Goal: Check status: Check status

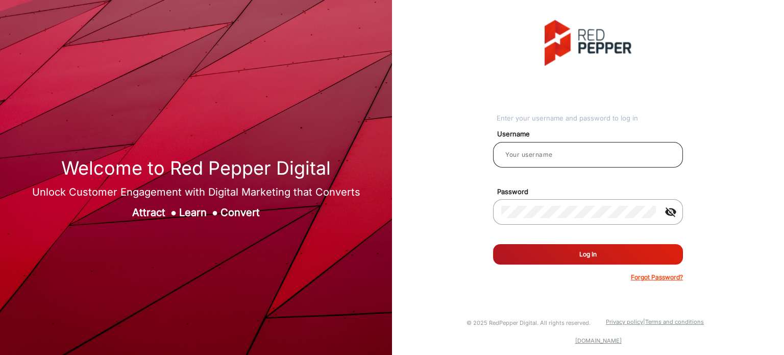
click at [582, 155] on input "email" at bounding box center [589, 155] width 174 height 12
type input "Rachael"
click at [635, 256] on button "Log In" at bounding box center [588, 254] width 190 height 20
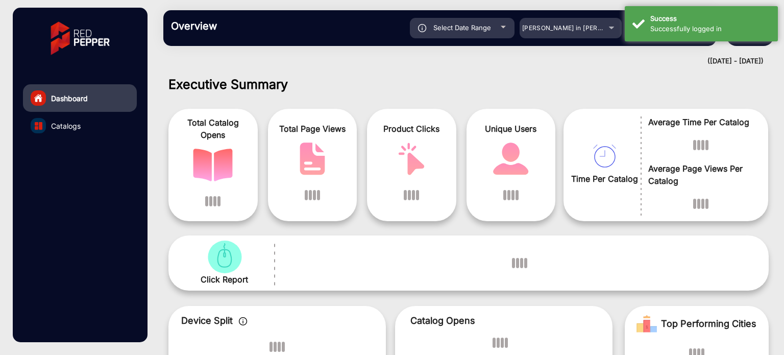
scroll to position [8, 0]
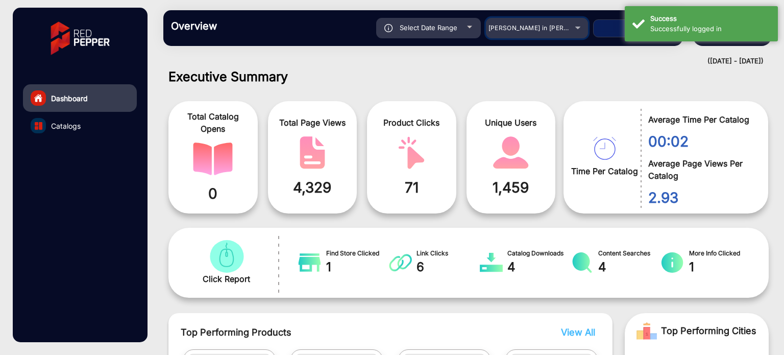
click at [543, 28] on span "[PERSON_NAME] in [PERSON_NAME]" at bounding box center [545, 28] width 113 height 8
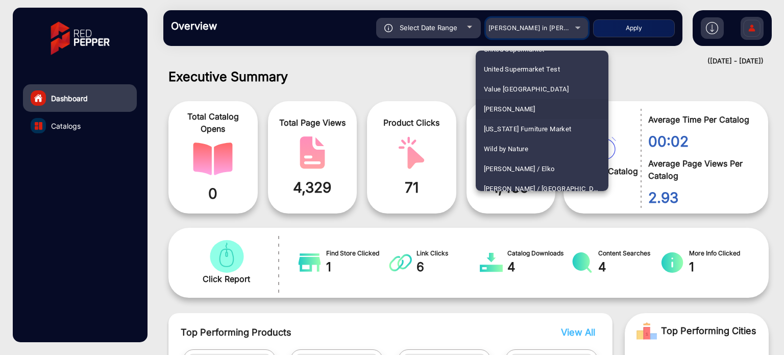
scroll to position [2793, 0]
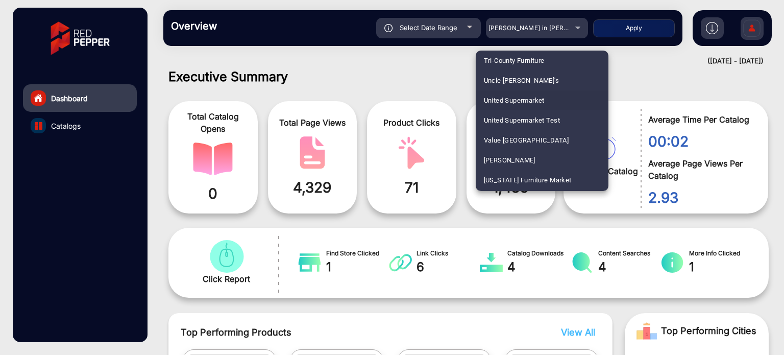
click at [538, 101] on span "United Supermarket" at bounding box center [514, 100] width 61 height 20
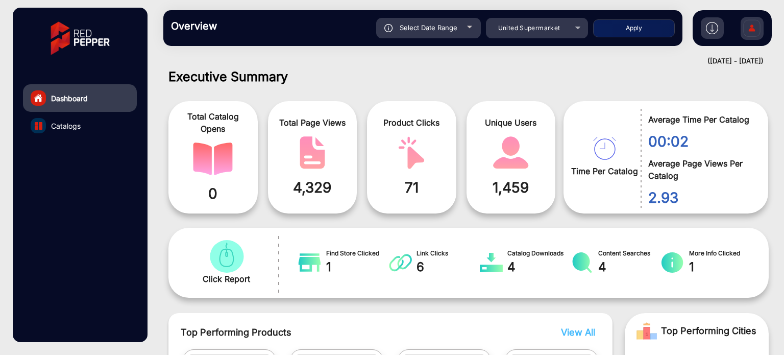
click at [625, 31] on button "Apply" at bounding box center [634, 28] width 82 height 18
type input "[DATE]"
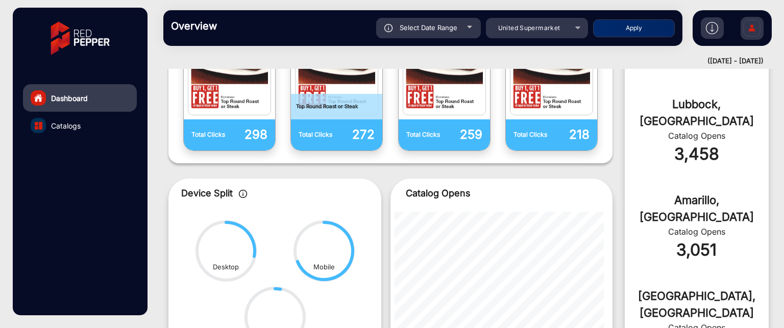
scroll to position [358, 0]
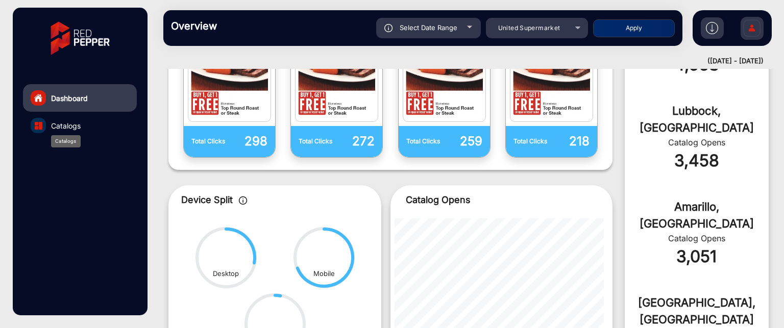
click at [69, 125] on span "Catalogs" at bounding box center [66, 126] width 30 height 11
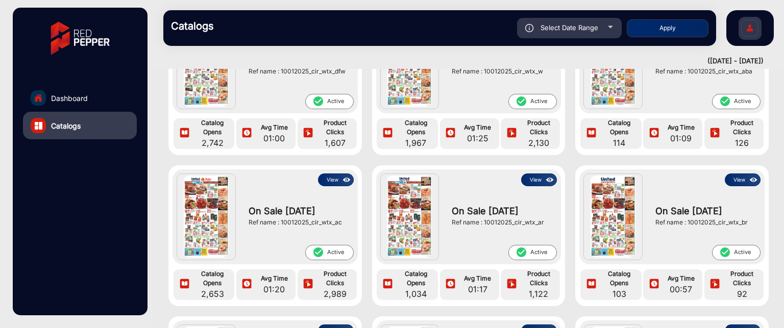
scroll to position [255, 0]
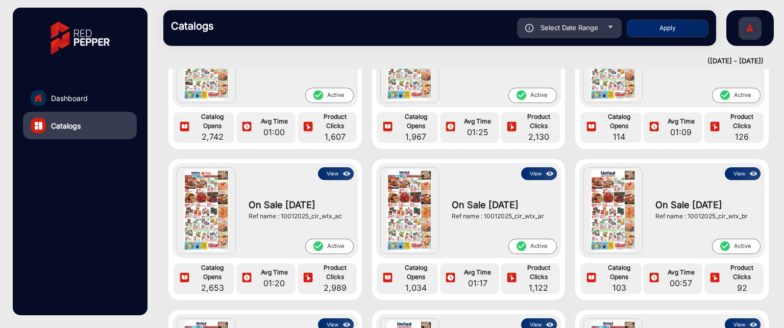
click at [337, 170] on button "View" at bounding box center [336, 174] width 36 height 13
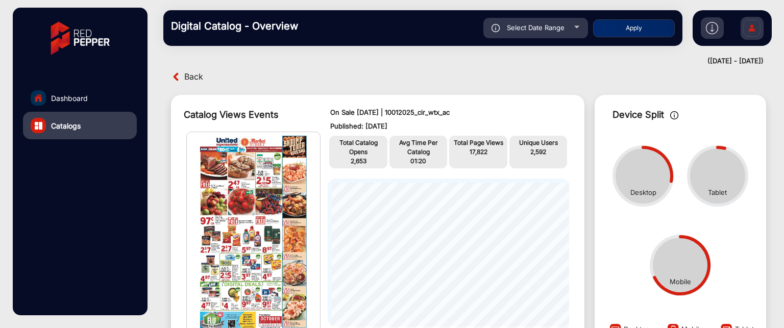
scroll to position [59, 0]
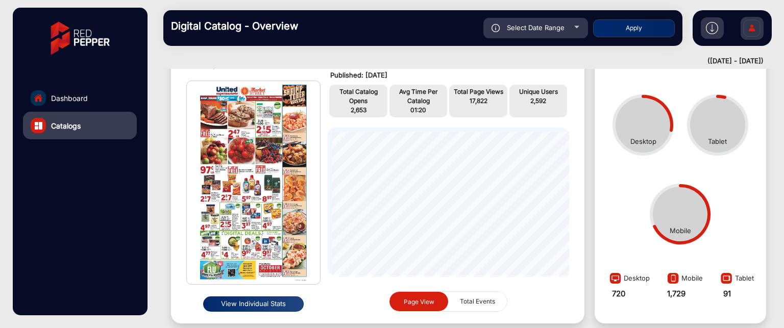
click at [256, 302] on button "View Individual Stats" at bounding box center [253, 304] width 101 height 15
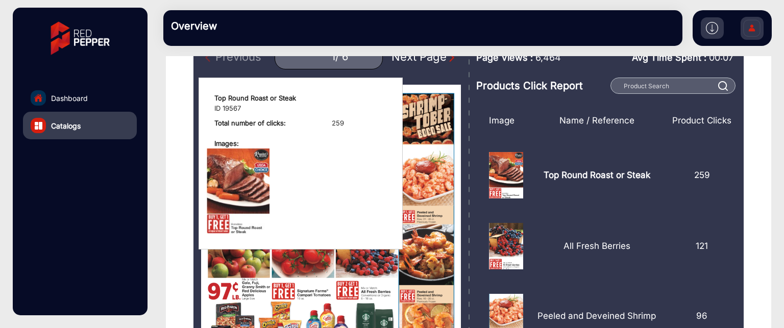
scroll to position [8, 0]
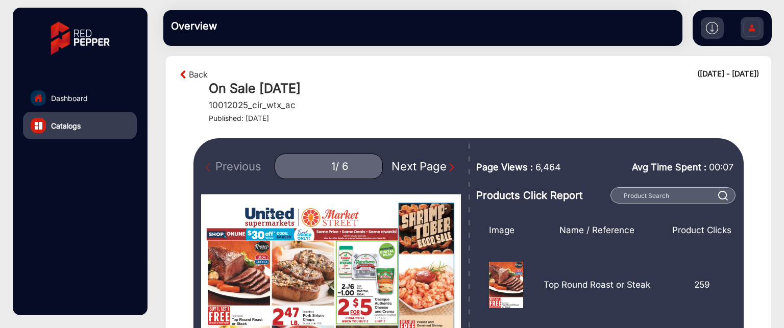
click at [440, 167] on div "Next Page" at bounding box center [424, 166] width 65 height 17
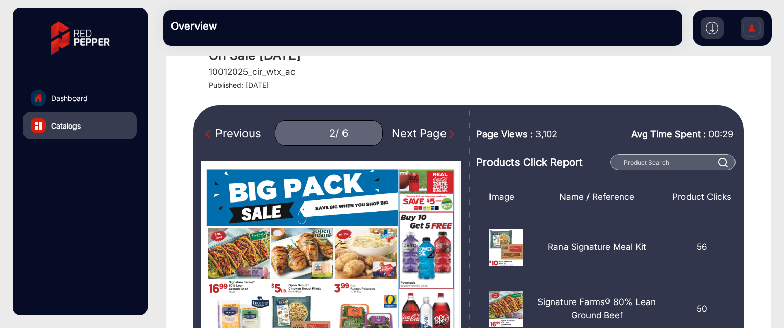
scroll to position [59, 0]
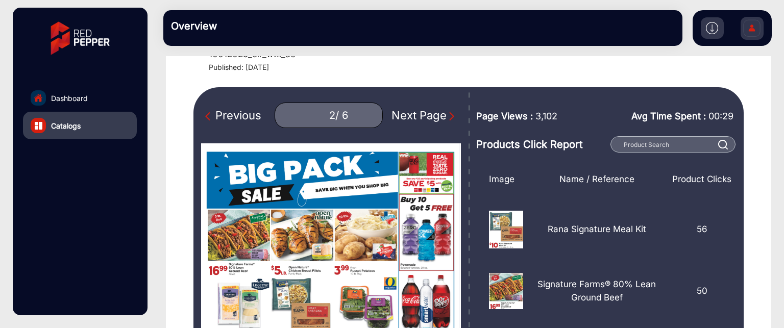
click at [434, 117] on div "Next Page" at bounding box center [424, 115] width 65 height 17
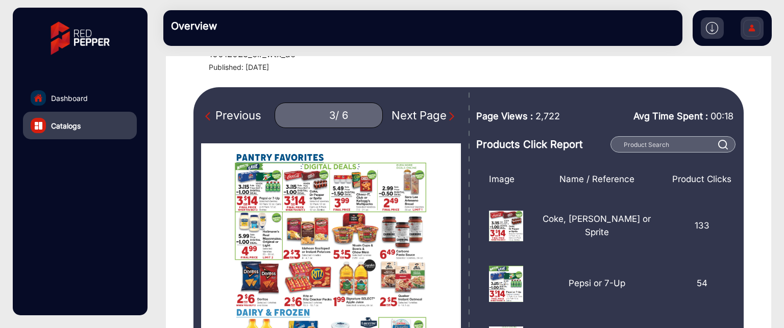
click at [245, 122] on div "Previous" at bounding box center [233, 115] width 56 height 17
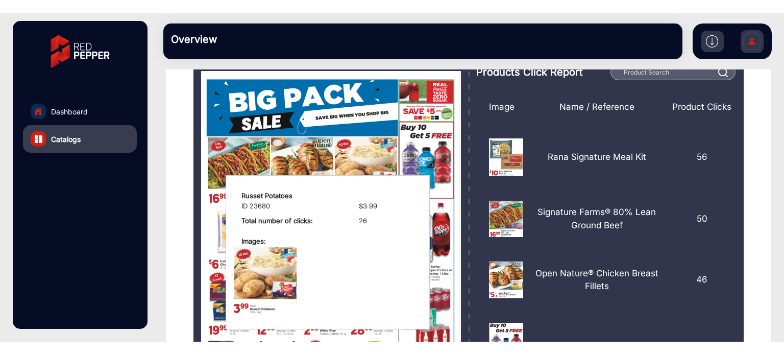
scroll to position [110, 0]
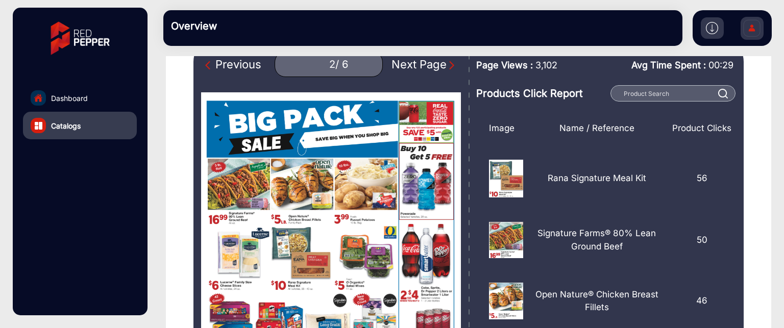
click at [422, 68] on div "Next Page" at bounding box center [424, 64] width 65 height 17
type input "3"
